Goal: Information Seeking & Learning: Understand process/instructions

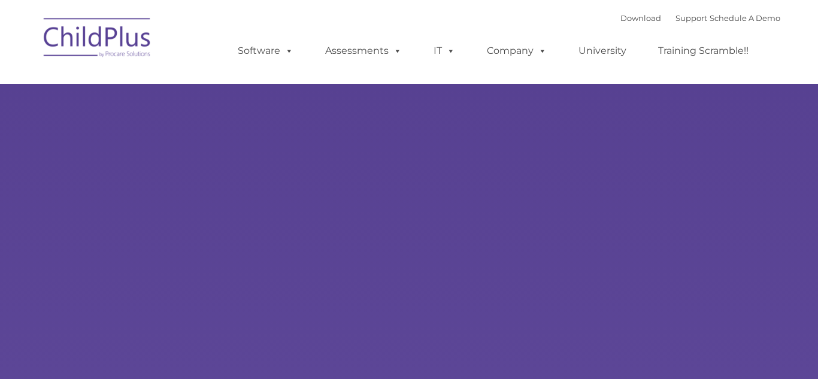
type input ""
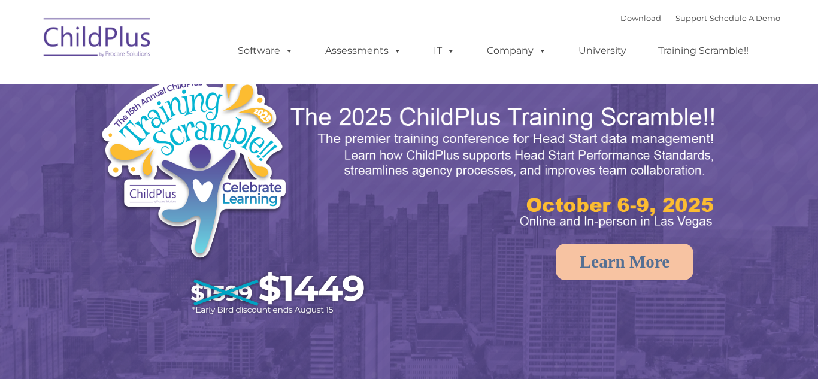
select select "MEDIUM"
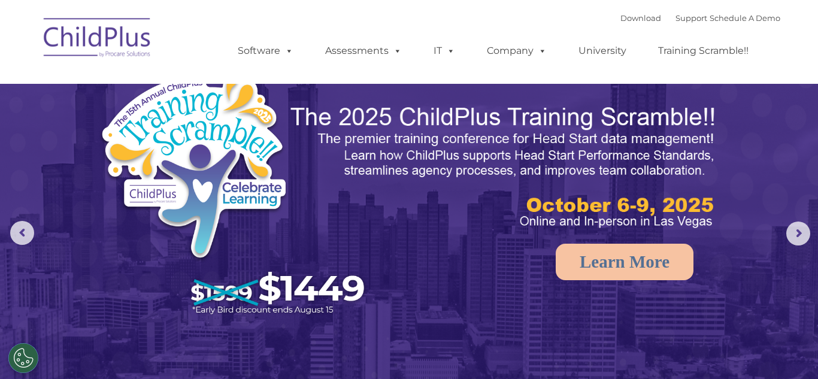
click at [114, 65] on img at bounding box center [98, 40] width 120 height 60
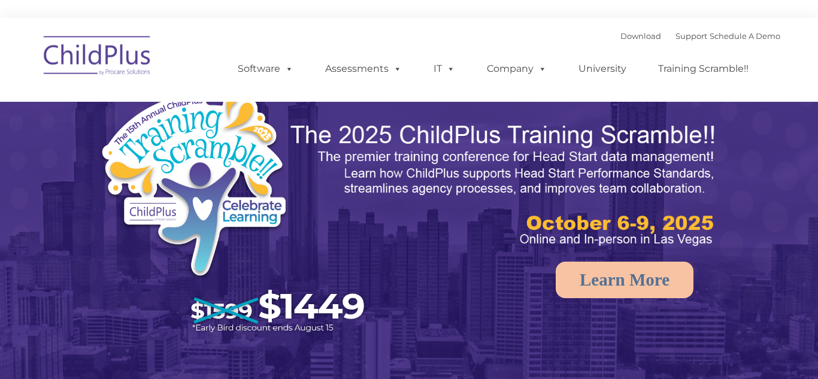
select select "MEDIUM"
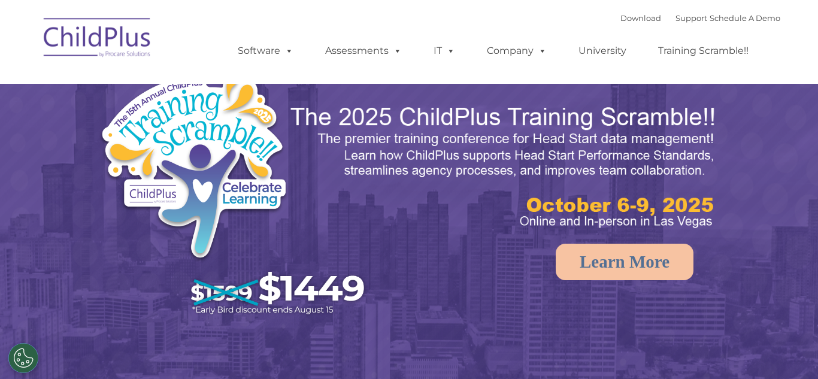
select select "MEDIUM"
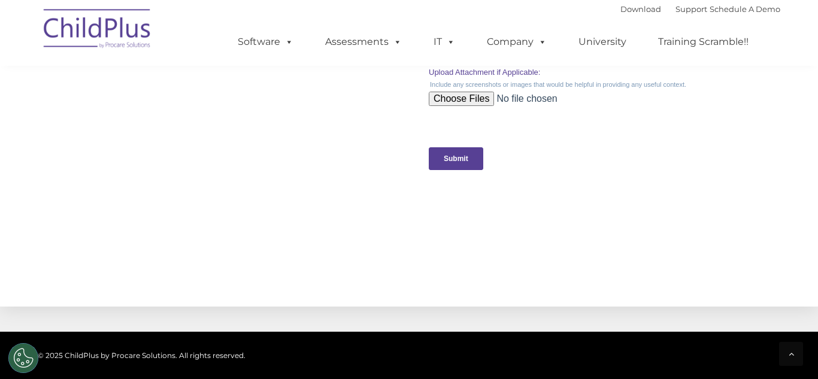
scroll to position [1207, 0]
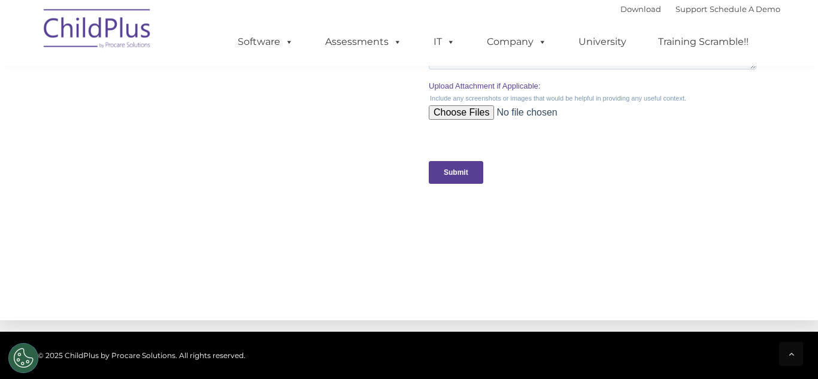
click at [119, 41] on img at bounding box center [98, 31] width 120 height 60
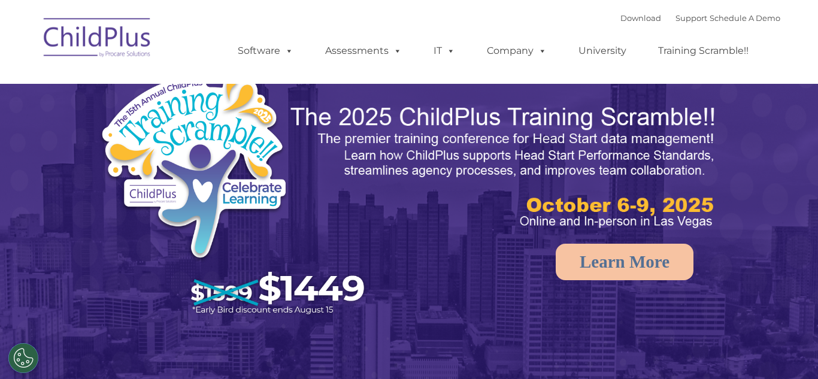
select select "MEDIUM"
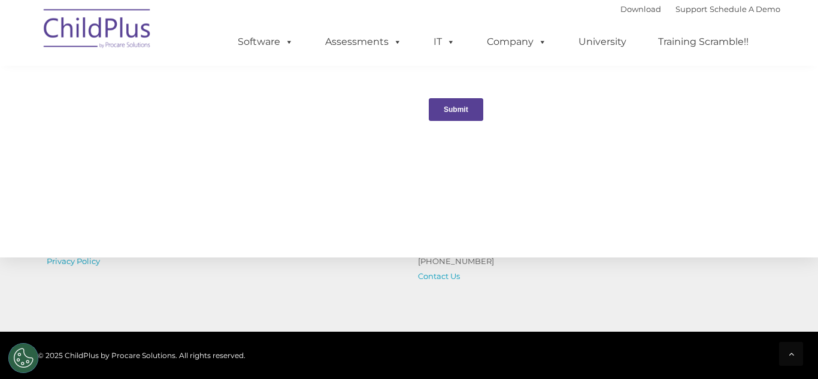
scroll to position [1422, 0]
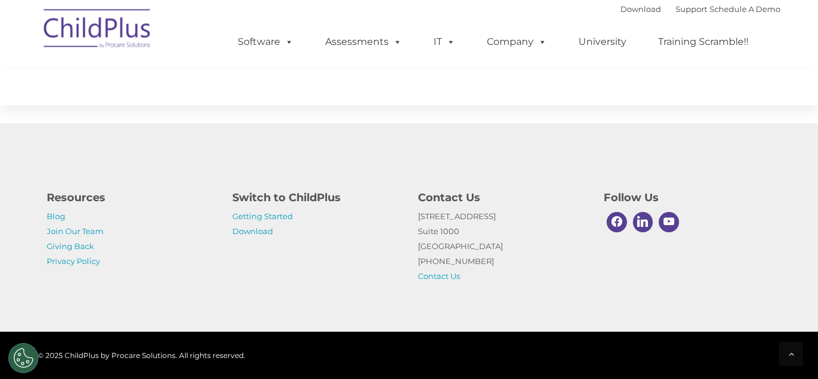
click at [95, 360] on div "© 2025 ChildPlus by Procare Solutions. All rights reserved." at bounding box center [149, 355] width 223 height 18
click at [299, 207] on div "Switch to ChildPlus Getting Started Download" at bounding box center [316, 214] width 168 height 50
click at [293, 214] on p "Getting Started Download" at bounding box center [316, 224] width 168 height 30
click at [257, 227] on link "Download" at bounding box center [252, 231] width 41 height 10
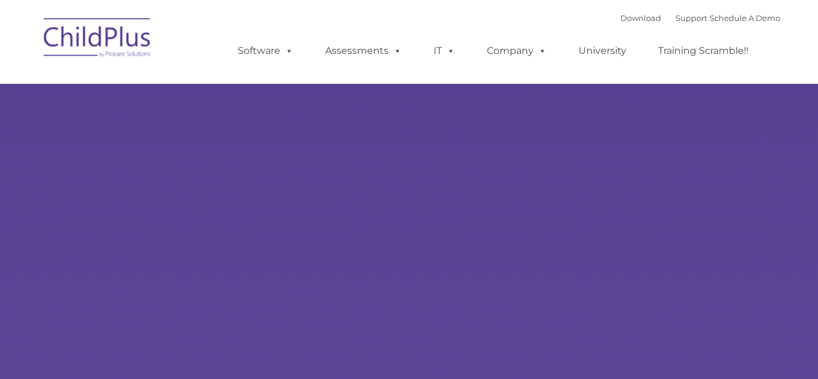
type input ""
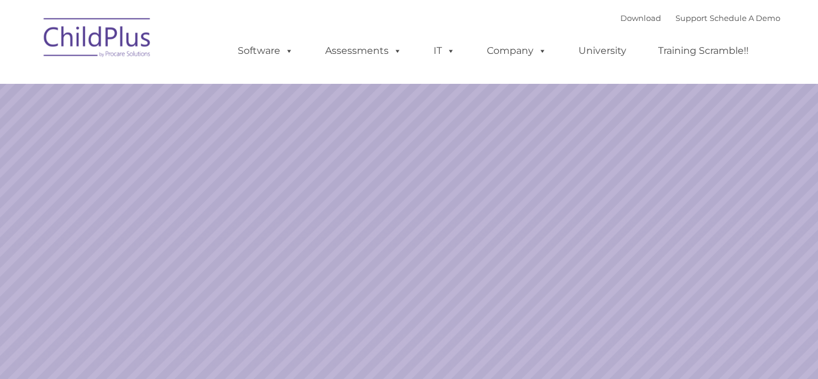
click at [250, 275] on img at bounding box center [236, 196] width 275 height 254
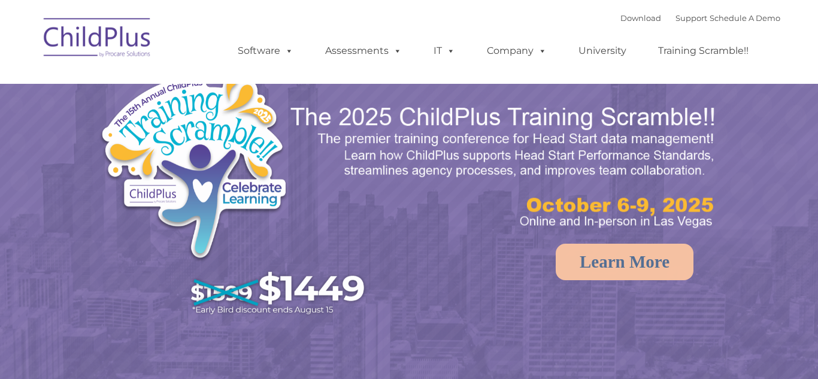
select select "MEDIUM"
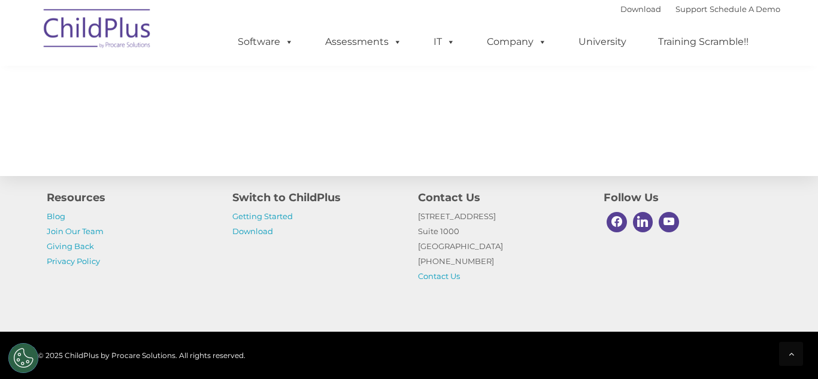
scroll to position [1422, 0]
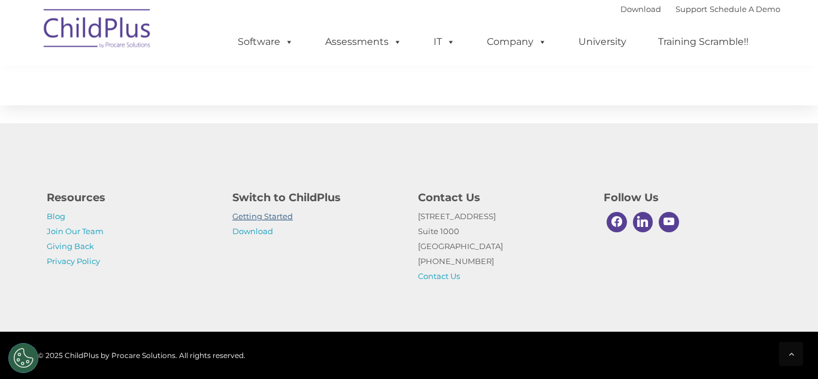
click at [270, 220] on link "Getting Started" at bounding box center [262, 216] width 60 height 10
